Goal: Task Accomplishment & Management: Manage account settings

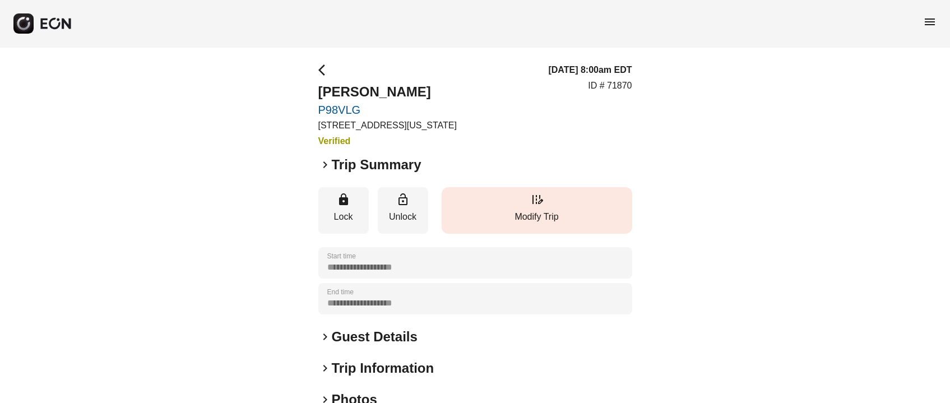
click at [519, 208] on button "edit_road Modify Trip" at bounding box center [537, 210] width 191 height 47
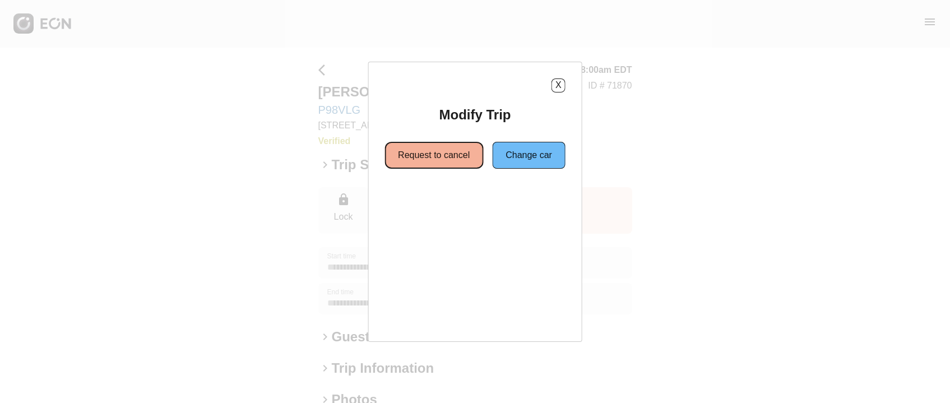
click at [459, 144] on button "Request to cancel" at bounding box center [434, 155] width 99 height 27
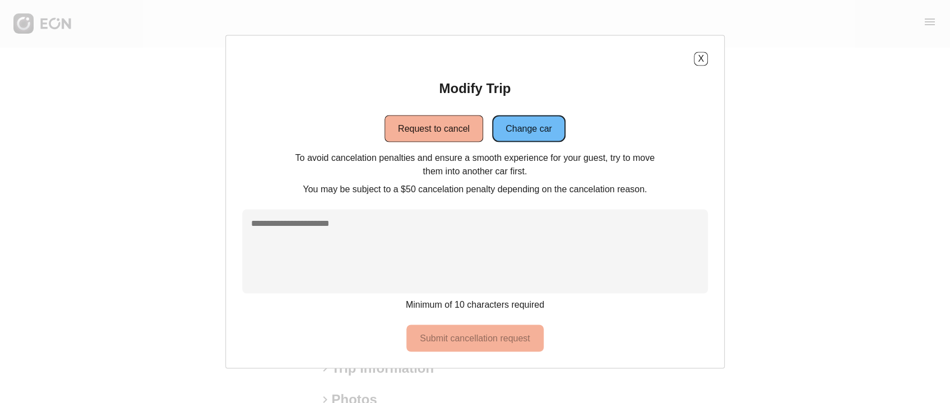
click at [527, 136] on button "Change car" at bounding box center [528, 128] width 73 height 27
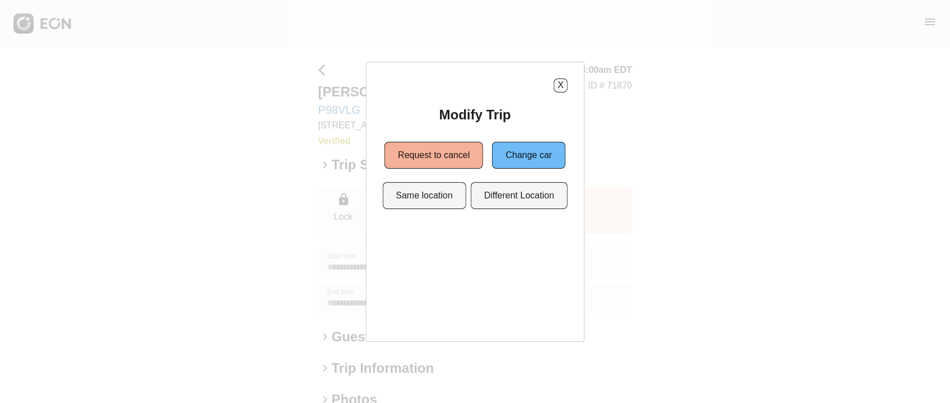
click at [376, 202] on div "X Modify Trip Request to cancel Change car Same location Different Location" at bounding box center [475, 202] width 219 height 280
click at [411, 201] on button "Same location" at bounding box center [424, 195] width 84 height 27
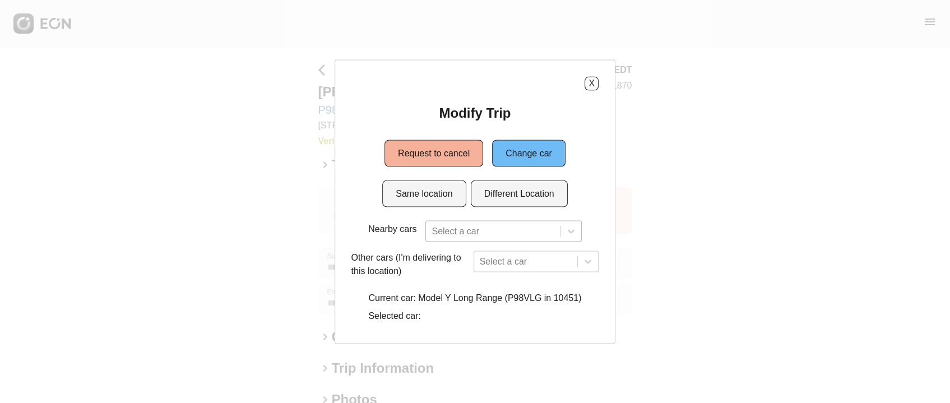
click at [446, 232] on div "Select a car" at bounding box center [503, 230] width 156 height 21
type input "*"
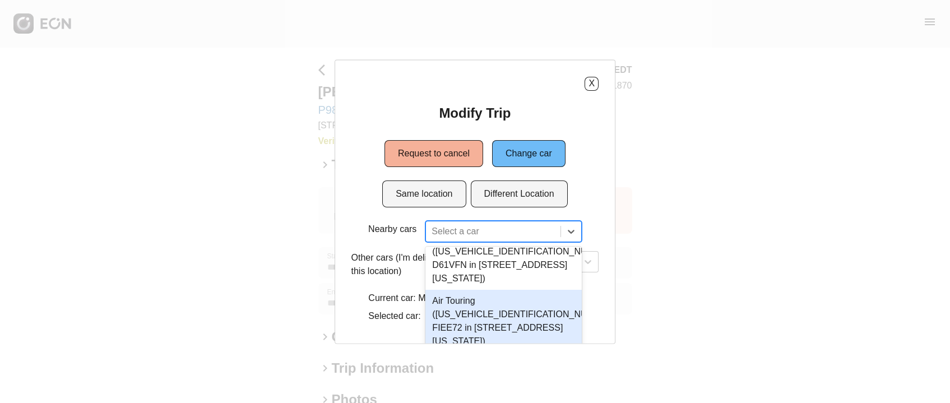
scroll to position [410, 0]
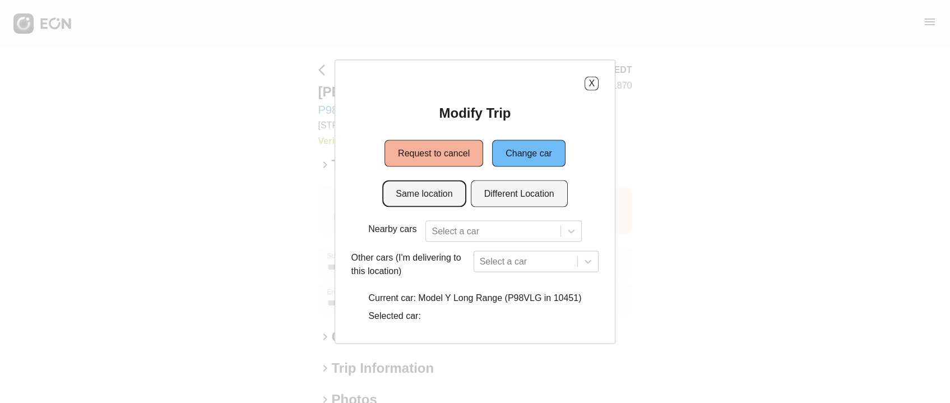
click at [418, 186] on button "Same location" at bounding box center [424, 193] width 84 height 27
click at [418, 187] on button "Same location" at bounding box center [424, 193] width 84 height 27
click at [418, 188] on button "Same location" at bounding box center [424, 193] width 84 height 27
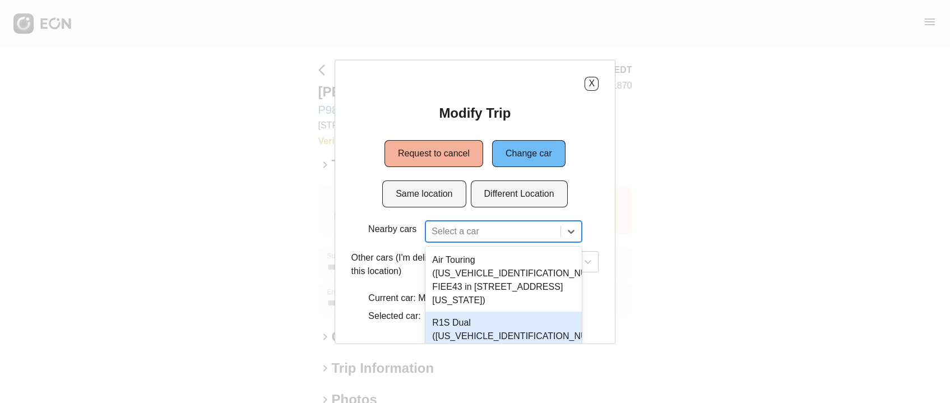
click at [455, 226] on div "10 results available. Use Up and Down to choose options, press Enter to select …" at bounding box center [503, 230] width 156 height 21
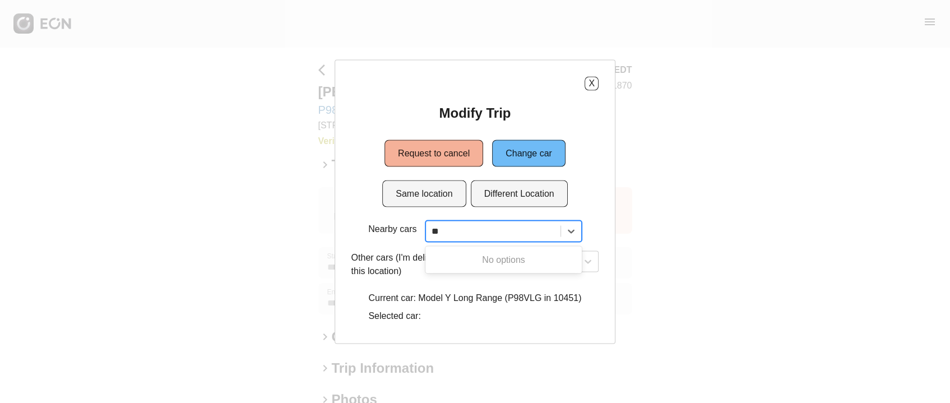
scroll to position [0, 0]
type input "*"
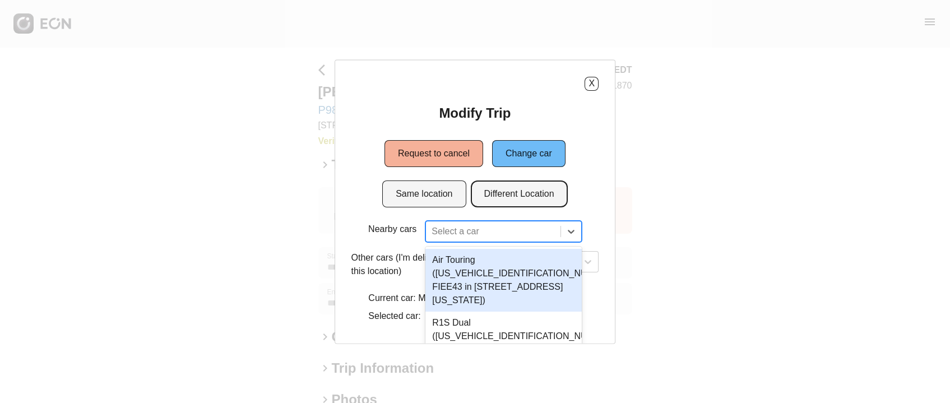
click at [492, 201] on button "Different Location" at bounding box center [519, 193] width 97 height 27
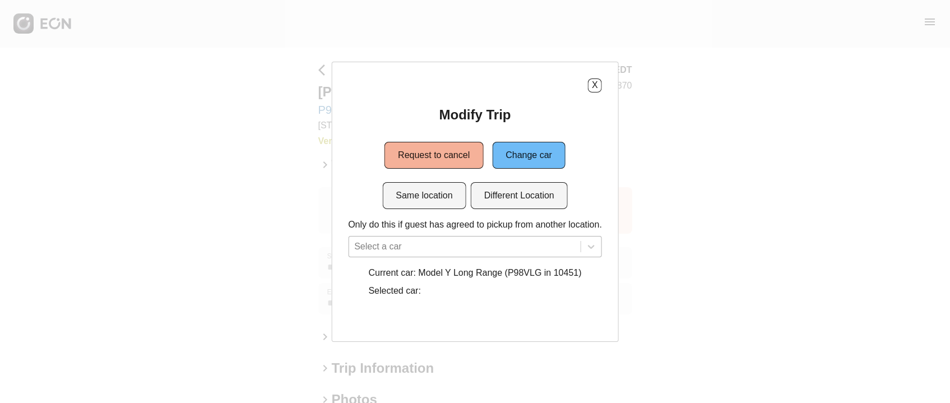
click at [471, 240] on div "Select a car" at bounding box center [475, 246] width 254 height 21
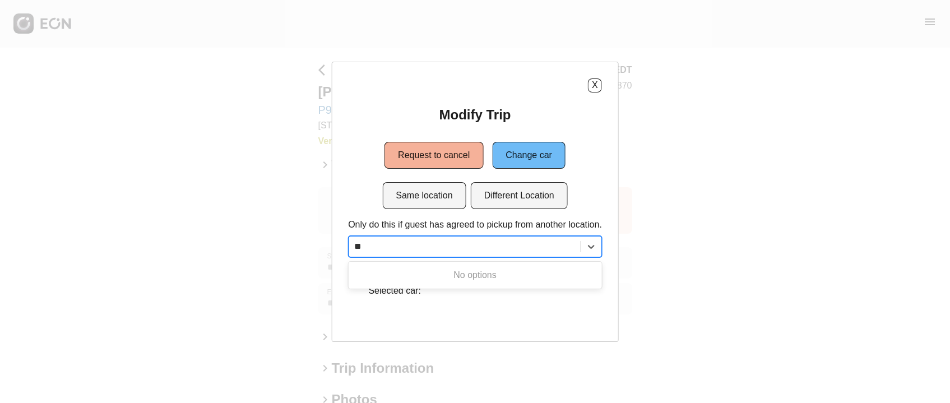
type input "*"
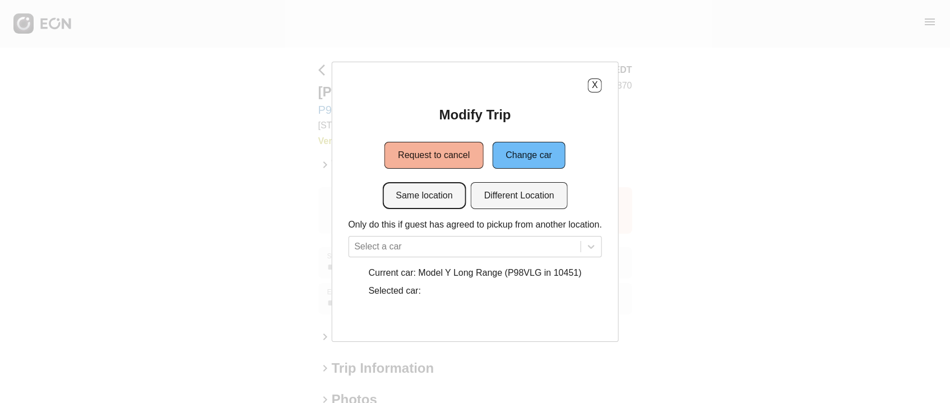
click at [427, 203] on button "Same location" at bounding box center [424, 195] width 84 height 27
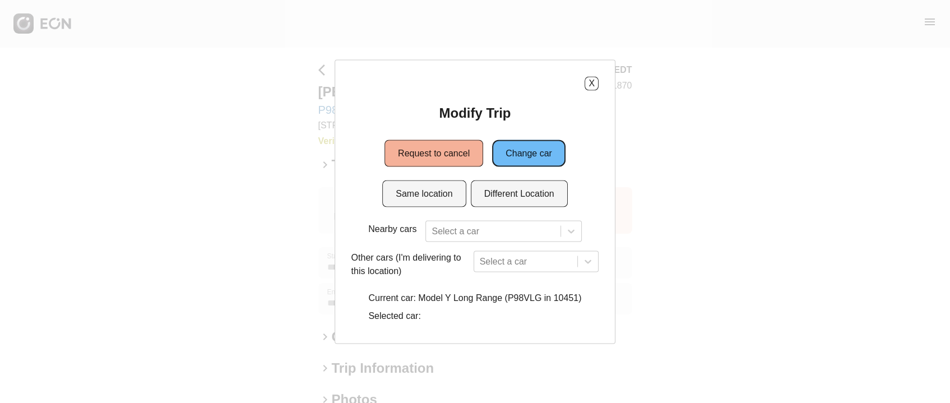
click at [501, 161] on button "Change car" at bounding box center [528, 153] width 73 height 27
click at [445, 181] on button "Same location" at bounding box center [424, 193] width 84 height 27
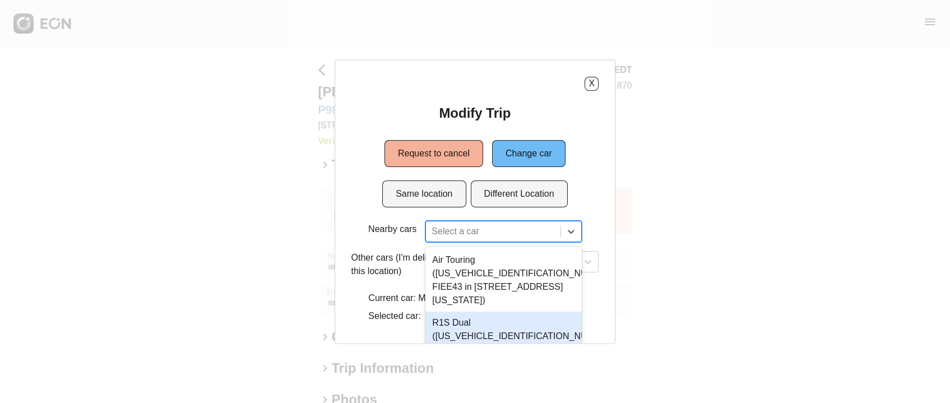
scroll to position [71, 0]
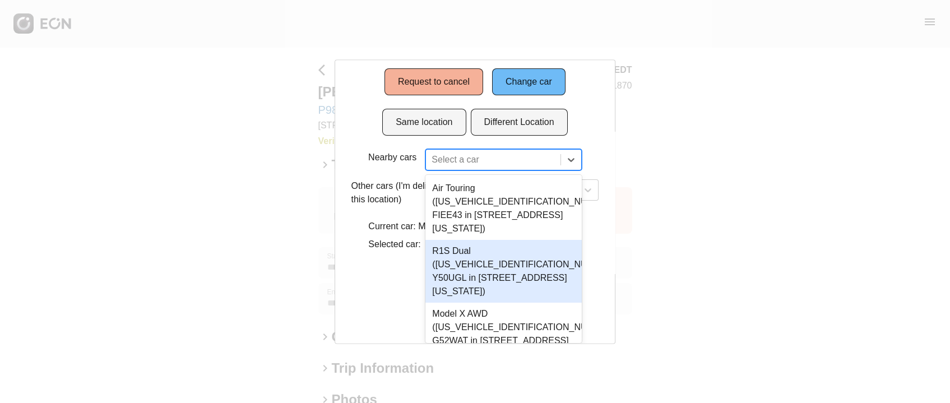
click at [457, 170] on div "10 results available. Use Up and Down to choose options, press Enter to select …" at bounding box center [503, 159] width 156 height 21
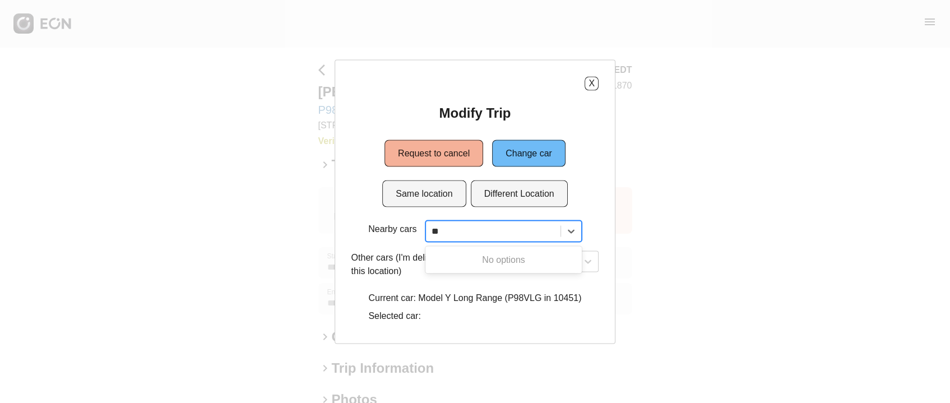
scroll to position [0, 0]
type input "*"
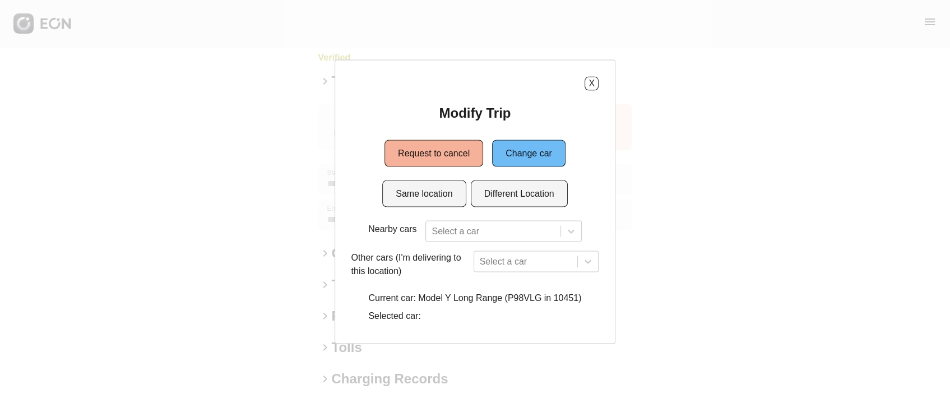
click at [378, 272] on div "X Modify Trip Request to cancel Change car Same location Different Location Nea…" at bounding box center [475, 201] width 281 height 284
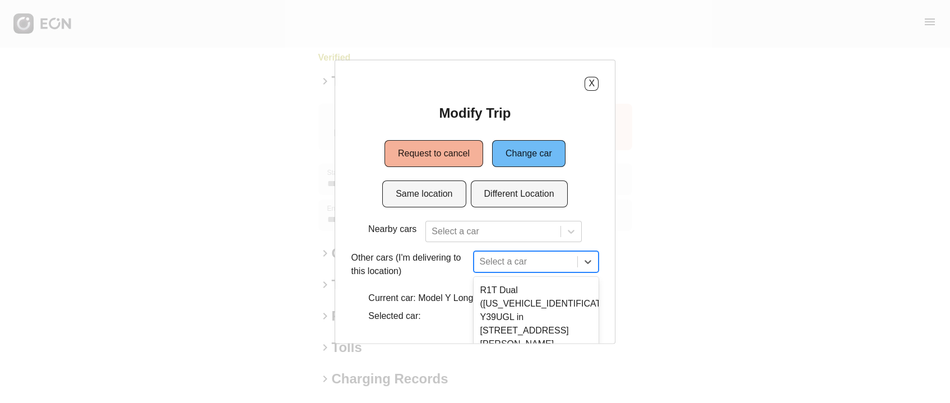
click at [488, 256] on div "10 results available. Use Up and Down to choose options, press Enter to select …" at bounding box center [537, 261] width 126 height 21
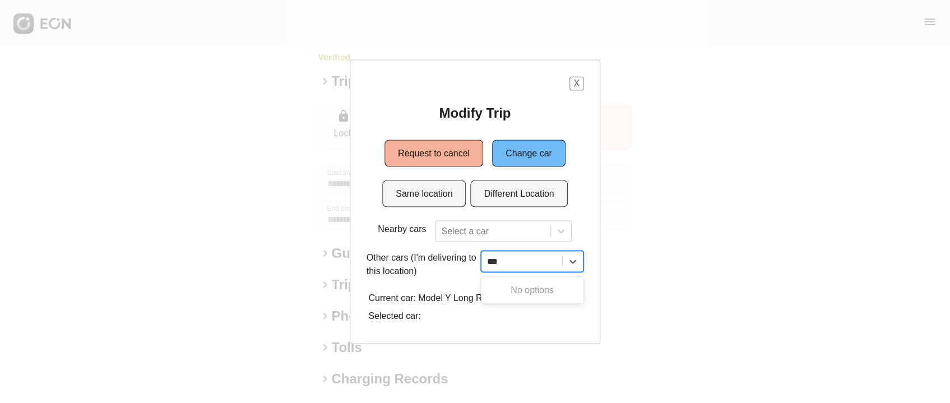
type input "***"
click at [576, 78] on div "X" at bounding box center [476, 83] width 218 height 14
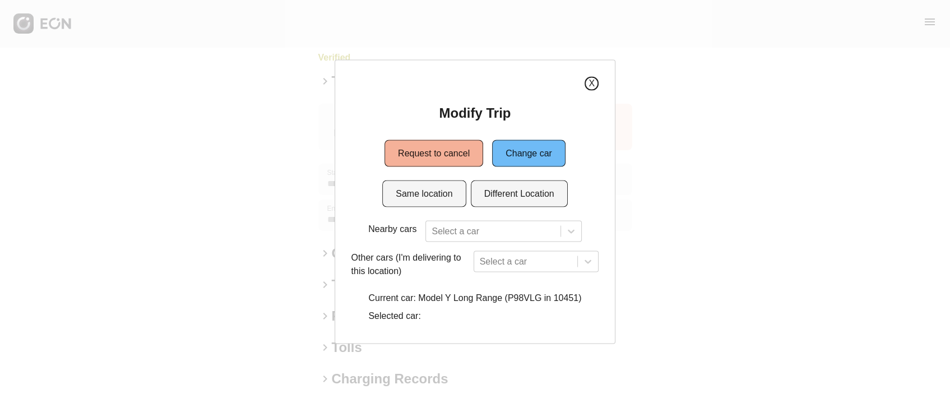
click at [593, 81] on button "X" at bounding box center [592, 83] width 14 height 14
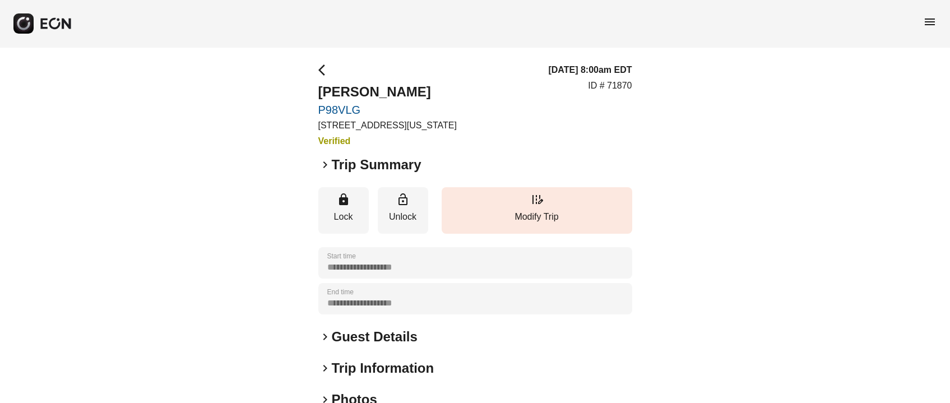
click at [329, 163] on span "keyboard_arrow_right" at bounding box center [324, 164] width 13 height 13
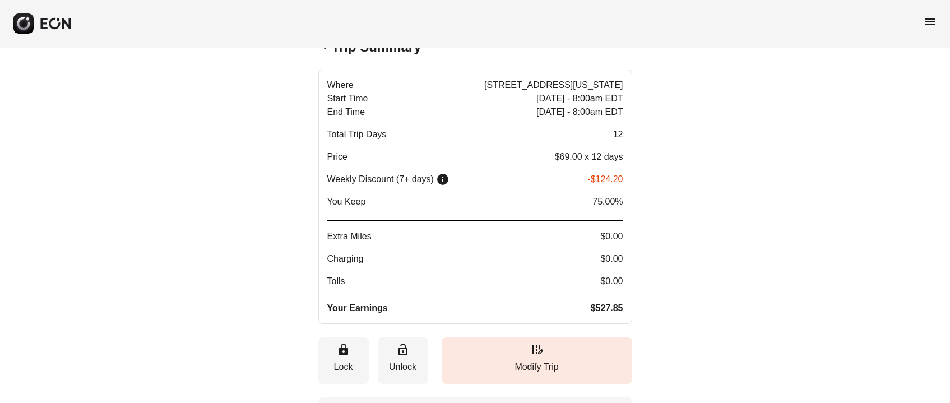
scroll to position [84, 0]
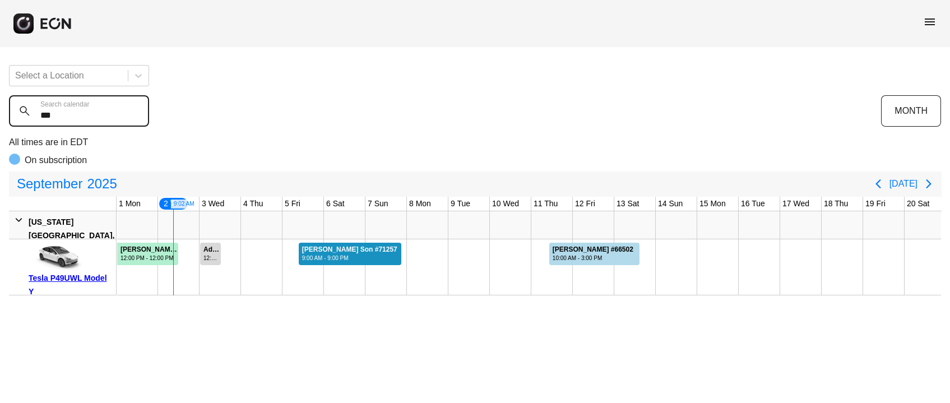
drag, startPoint x: 76, startPoint y: 118, endPoint x: 0, endPoint y: 125, distance: 76.0
click at [0, 125] on div "Select a Location *** Search calendar MONTH All times are in EDT On subscriptio…" at bounding box center [475, 175] width 950 height 239
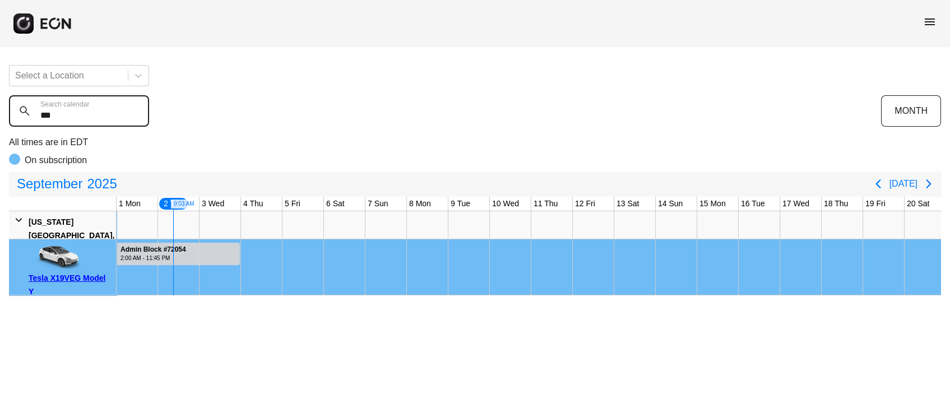
type calendar "***"
click at [80, 280] on div "Tesla X19VEG Model Y" at bounding box center [71, 284] width 84 height 27
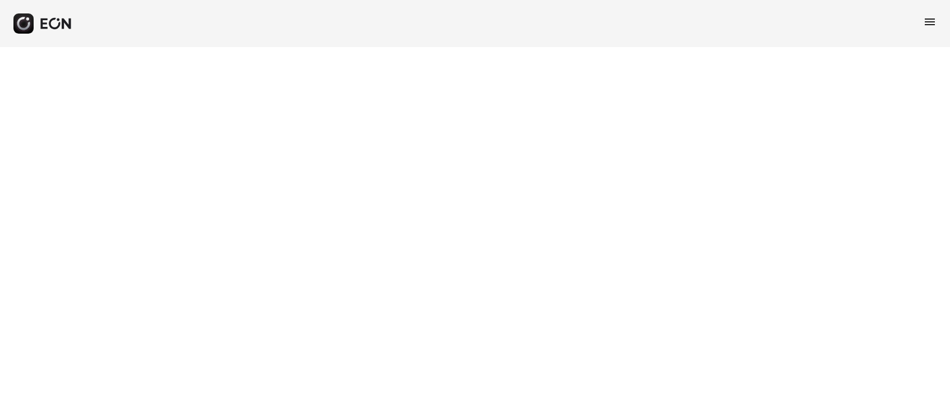
select select "**"
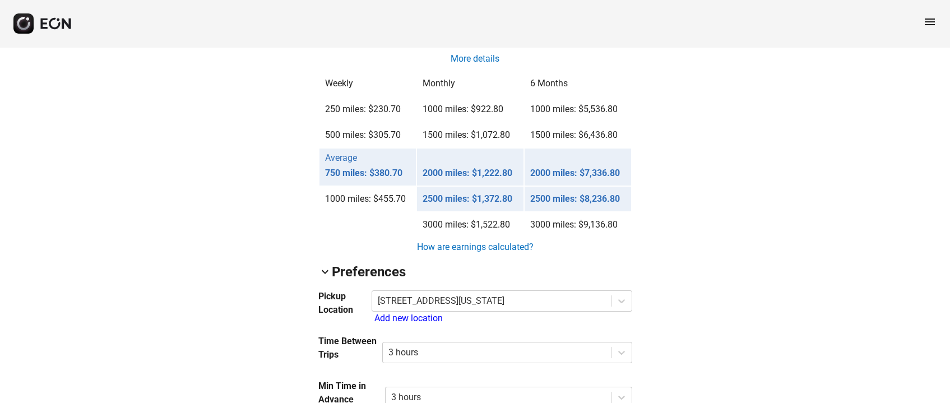
scroll to position [1009, 0]
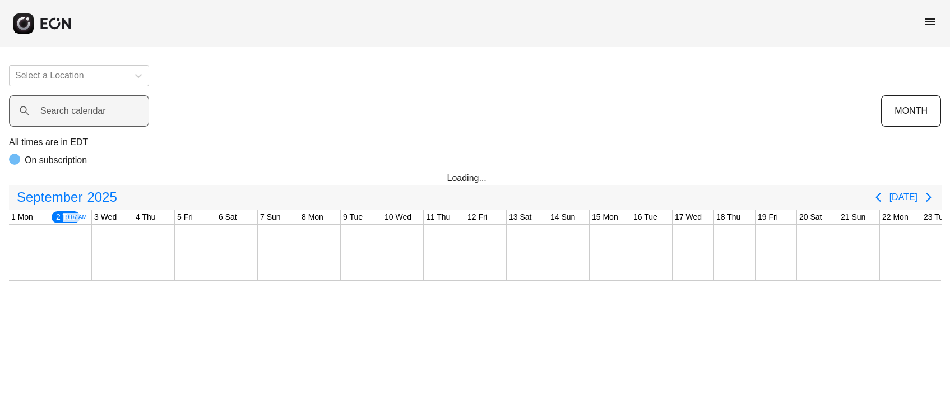
scroll to position [0, 41]
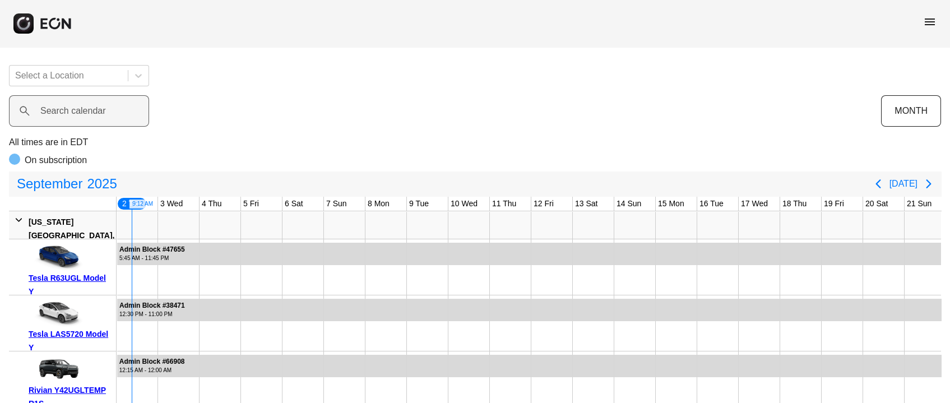
click at [48, 110] on label "Search calendar" at bounding box center [73, 110] width 66 height 13
click at [48, 110] on calendar "Search calendar" at bounding box center [79, 110] width 140 height 31
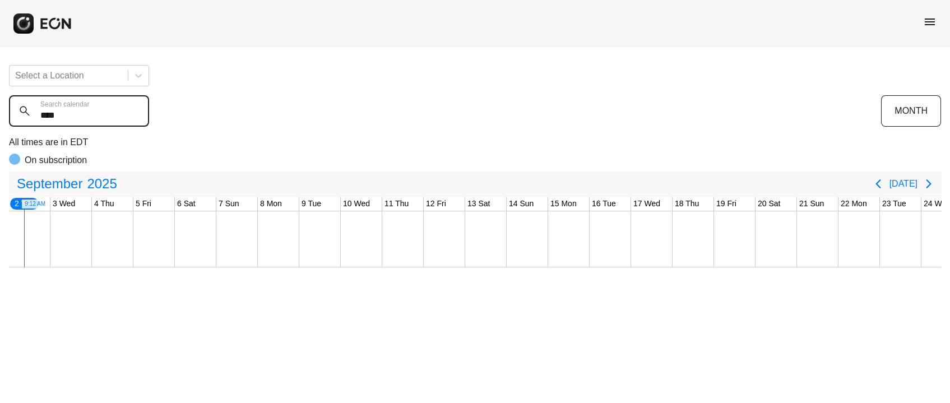
type calendar "***"
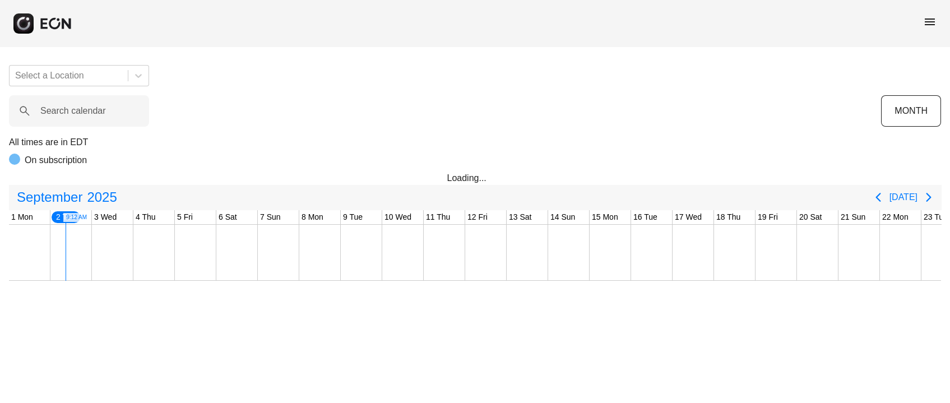
scroll to position [0, 41]
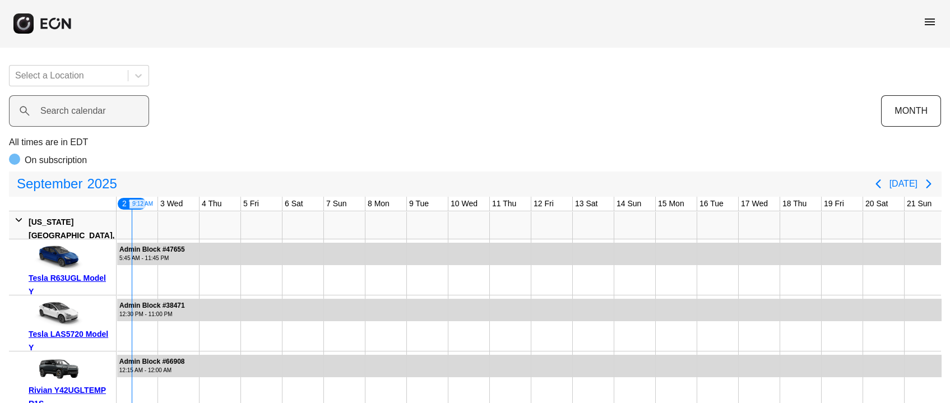
click at [41, 107] on label "Search calendar" at bounding box center [73, 110] width 66 height 13
click at [41, 107] on calendar "Search calendar" at bounding box center [79, 110] width 140 height 31
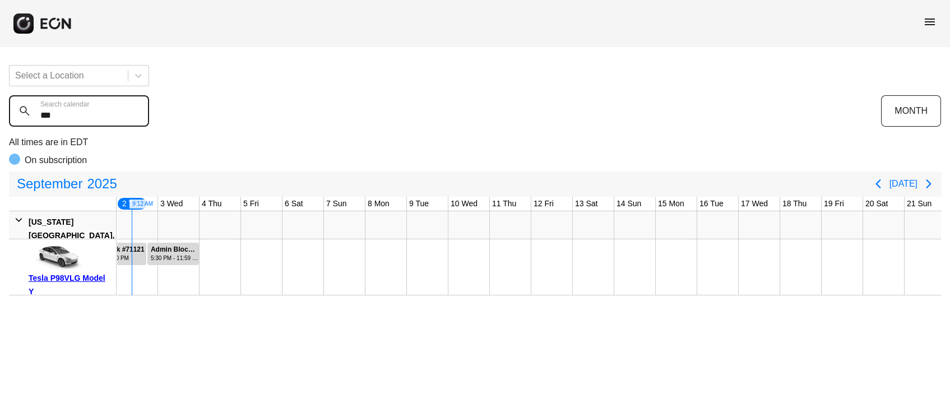
type calendar "***"
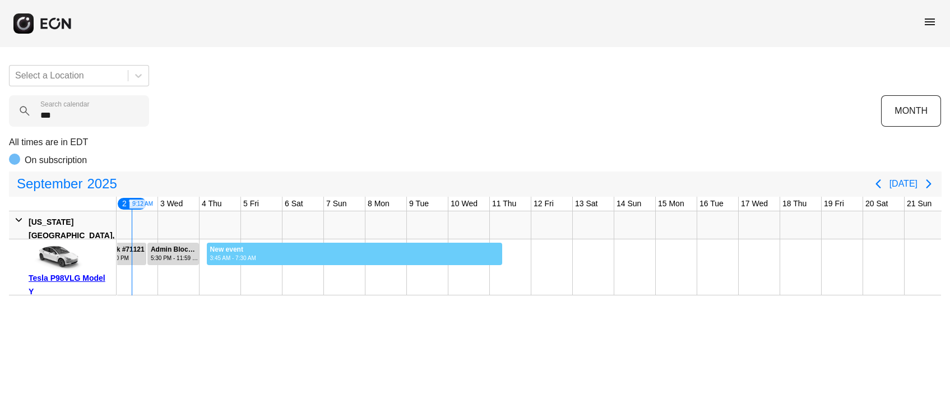
drag, startPoint x: 206, startPoint y: 257, endPoint x: 502, endPoint y: 276, distance: 297.2
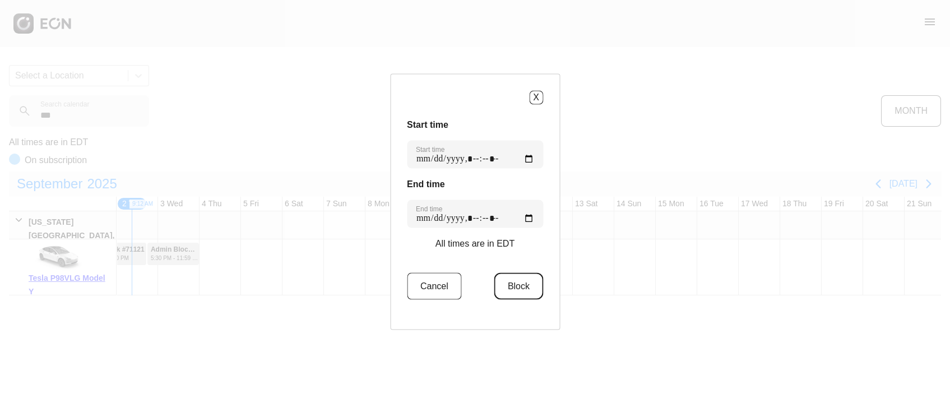
click at [504, 278] on button "Block" at bounding box center [518, 285] width 49 height 27
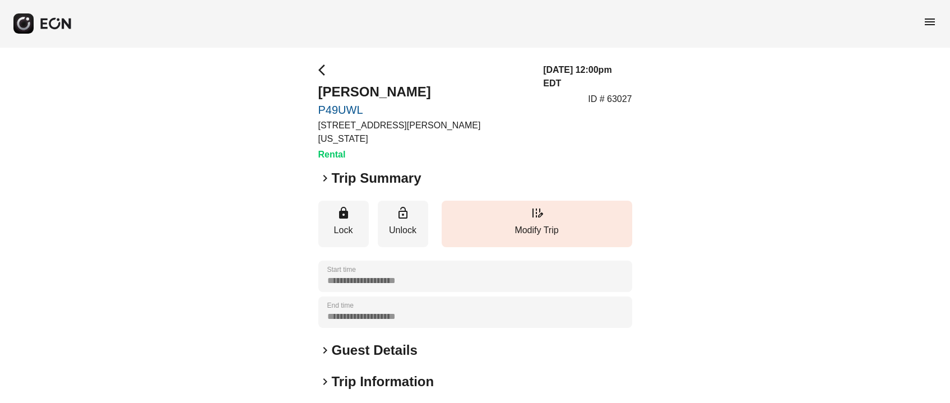
click at [323, 172] on span "keyboard_arrow_right" at bounding box center [324, 178] width 13 height 13
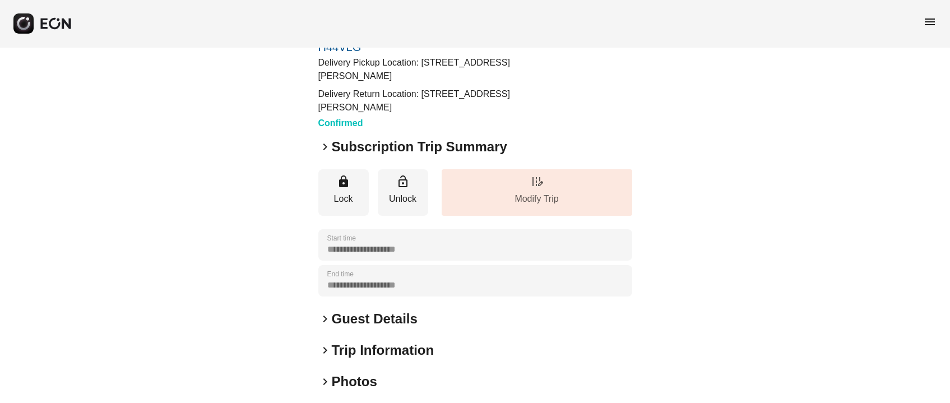
scroll to position [84, 0]
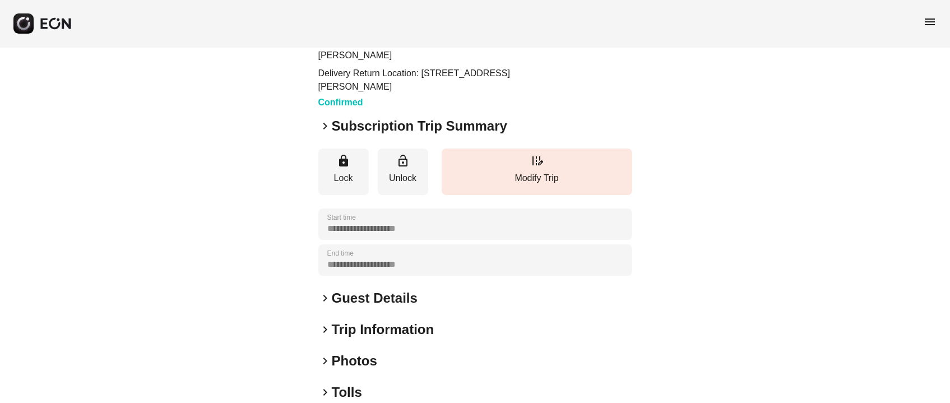
click at [376, 296] on h2 "Guest Details" at bounding box center [375, 298] width 86 height 18
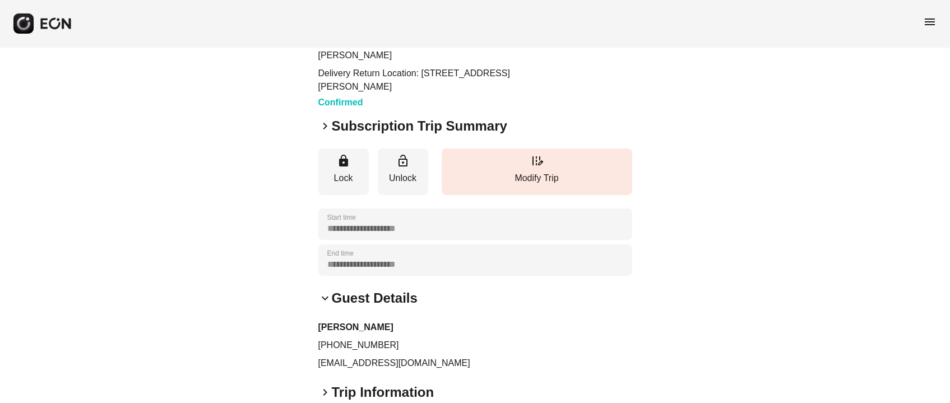
scroll to position [0, 0]
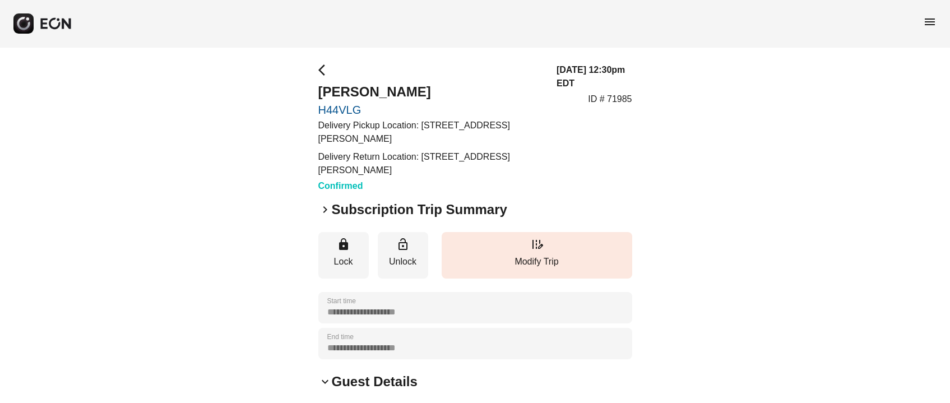
drag, startPoint x: 422, startPoint y: 127, endPoint x: 521, endPoint y: 136, distance: 99.0
click at [521, 136] on p "Delivery Pickup Location: [STREET_ADDRESS][PERSON_NAME]" at bounding box center [430, 132] width 225 height 27
copy p "[STREET_ADDRESS][PERSON_NAME]"
click at [227, 91] on div "**********" at bounding box center [475, 357] width 950 height 620
